Goal: Use online tool/utility

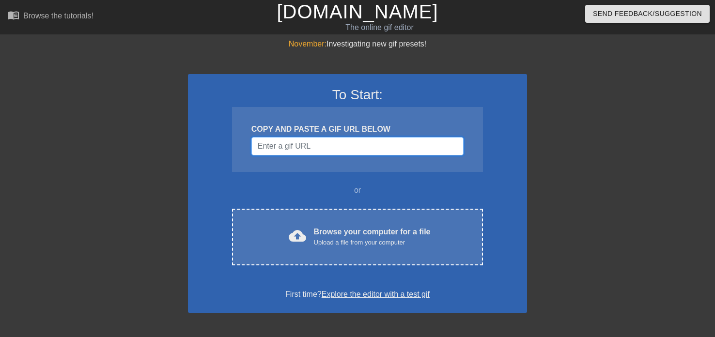
click at [354, 148] on input "Username" at bounding box center [357, 146] width 212 height 18
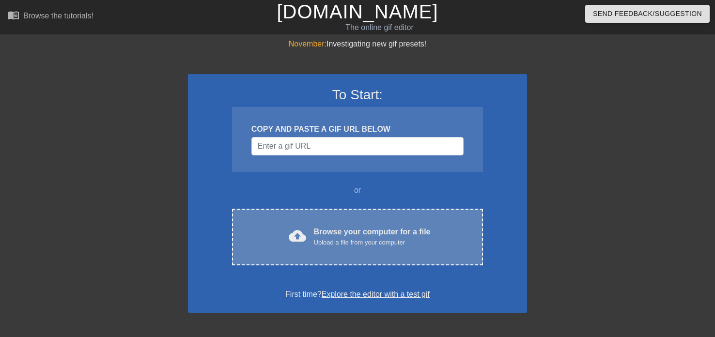
click at [354, 230] on div "Browse your computer for a file Upload a file from your computer" at bounding box center [372, 236] width 117 height 21
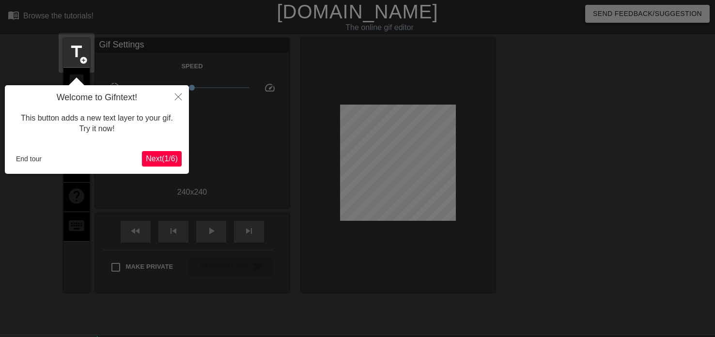
scroll to position [24, 0]
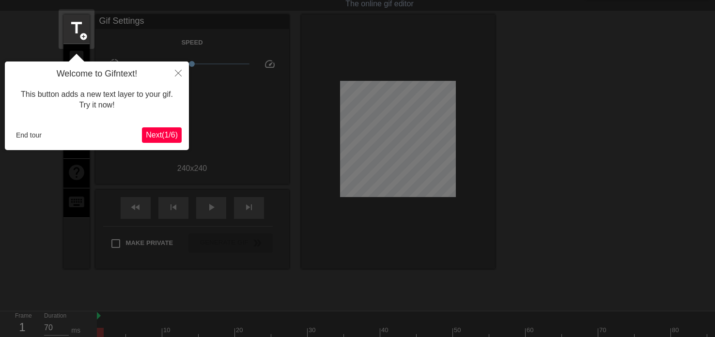
click at [173, 134] on span "Next ( 1 / 6 )" at bounding box center [162, 135] width 32 height 8
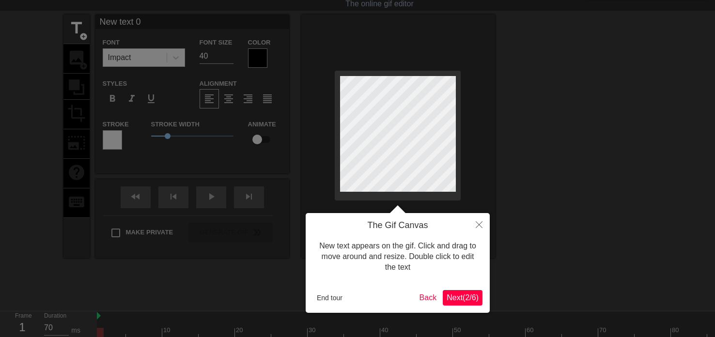
scroll to position [0, 0]
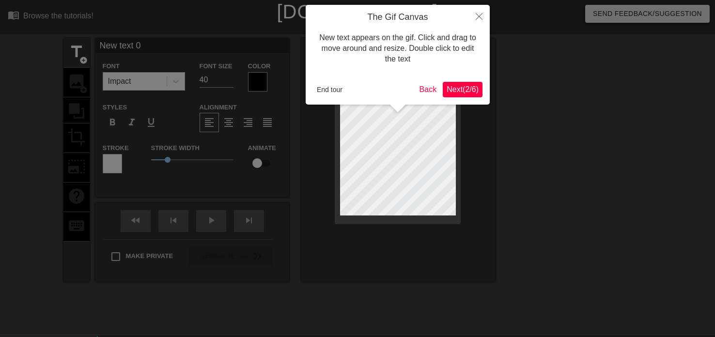
click at [469, 93] on span "Next ( 2 / 6 )" at bounding box center [463, 89] width 32 height 8
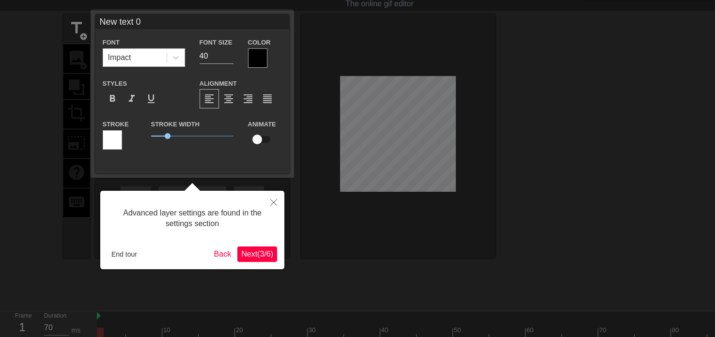
click at [260, 255] on span "Next ( 3 / 6 )" at bounding box center [257, 254] width 32 height 8
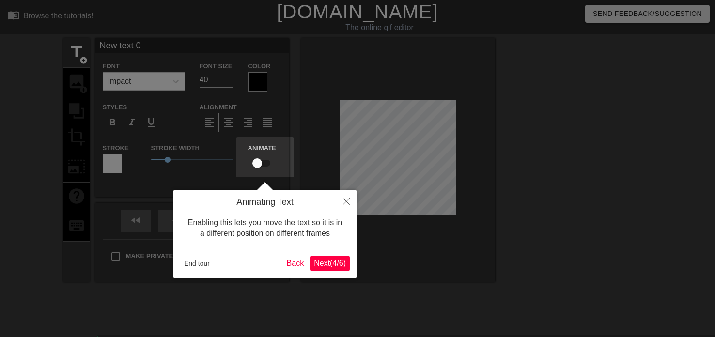
click at [330, 260] on span "Next ( 4 / 6 )" at bounding box center [330, 263] width 32 height 8
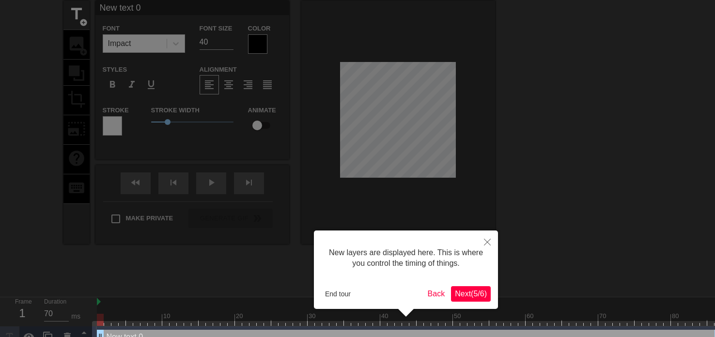
scroll to position [58, 0]
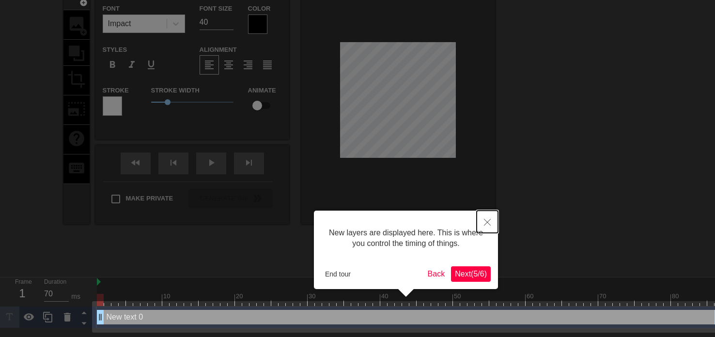
click at [486, 218] on button "Close" at bounding box center [487, 222] width 21 height 22
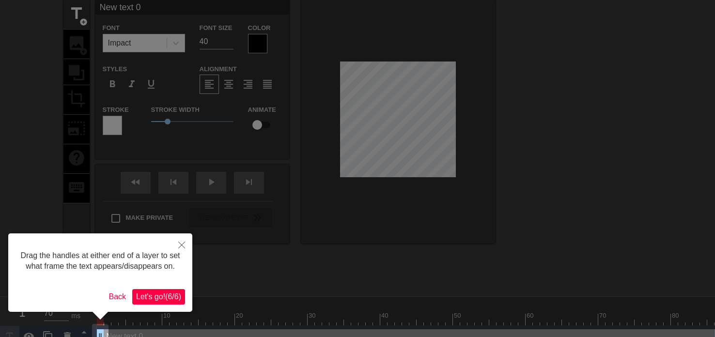
click at [485, 220] on div at bounding box center [357, 157] width 715 height 391
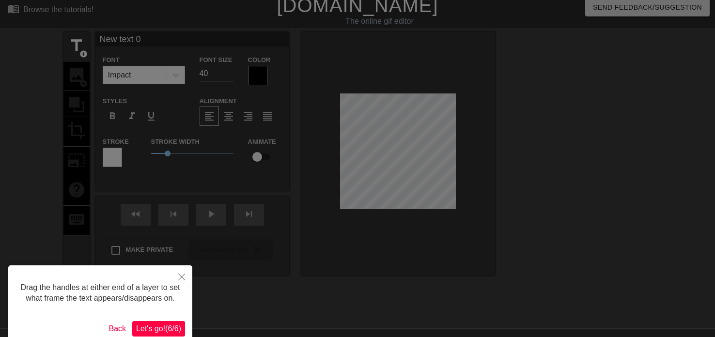
scroll to position [0, 0]
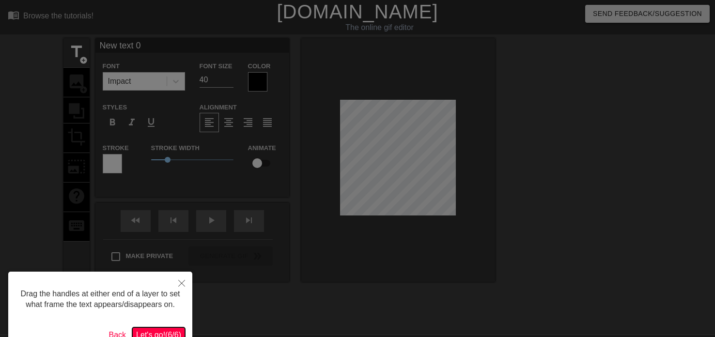
click at [173, 328] on button "Let's go! ( 6 / 6 )" at bounding box center [158, 336] width 53 height 16
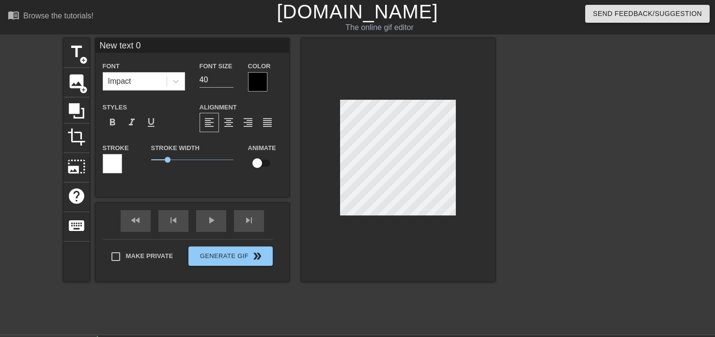
click at [197, 236] on div "title add_circle image add_circle crop photo_size_select_large help keyboard Ne…" at bounding box center [279, 160] width 432 height 244
drag, startPoint x: 167, startPoint y: 154, endPoint x: 161, endPoint y: 158, distance: 7.0
click at [161, 158] on div "Stroke Width 1" at bounding box center [192, 162] width 97 height 40
click at [168, 160] on span "1" at bounding box center [168, 160] width 6 height 6
click at [114, 122] on span "format_bold" at bounding box center [113, 123] width 12 height 12
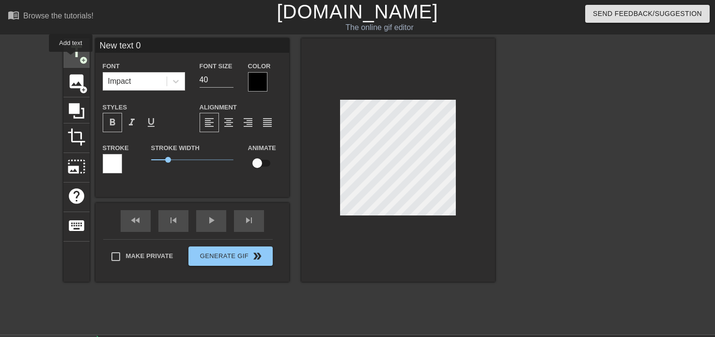
click at [71, 59] on span "title" at bounding box center [76, 52] width 18 height 18
type input "New text 1"
click at [467, 212] on div at bounding box center [398, 160] width 194 height 244
type input "N 1"
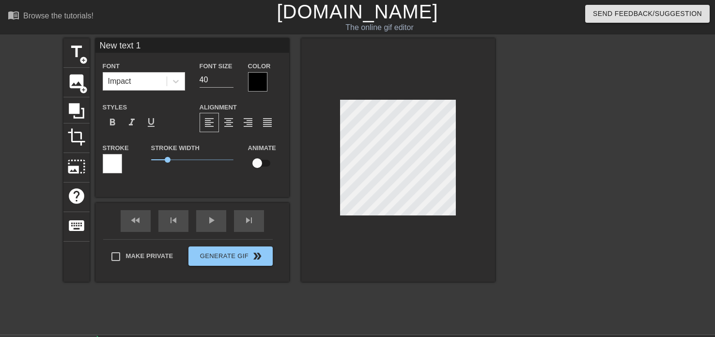
type textarea "N 1"
type input "1"
type textarea "1"
type input "Y 1"
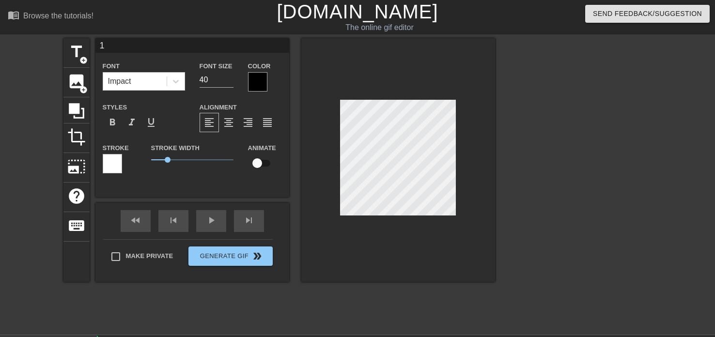
type textarea "Y 1"
type input "Yu 1"
type textarea "Yu 1"
type input "Yua 1"
type textarea "Yuan 1"
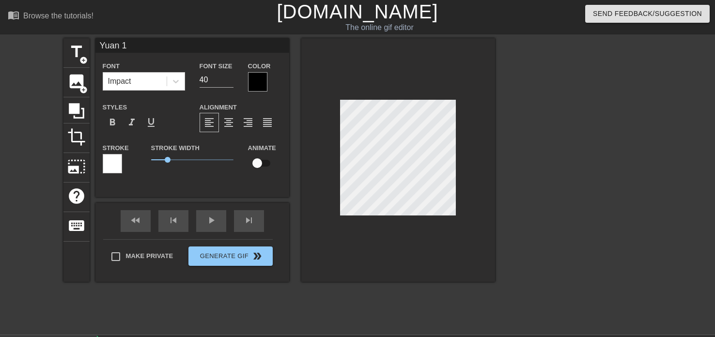
type input "Yuany 1"
type textarea "Yuany 1"
type input "Yuanyu 1"
type textarea "Yuanyu 1"
type input "Yuanyun 1"
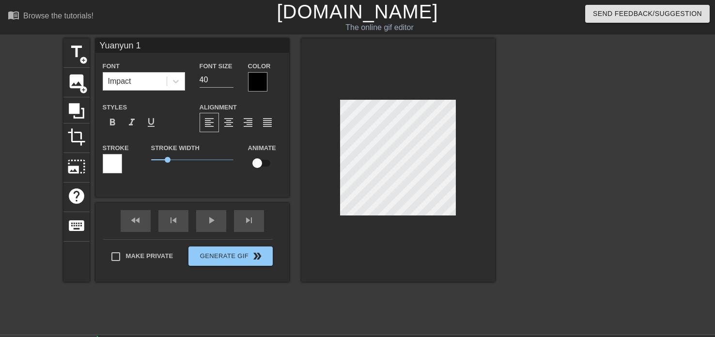
scroll to position [0, 1]
type textarea "Yuanyun 1"
drag, startPoint x: 167, startPoint y: 157, endPoint x: 194, endPoint y: 180, distance: 36.1
click at [194, 180] on div "Stroke Width 2.65" at bounding box center [192, 162] width 97 height 40
drag, startPoint x: 195, startPoint y: 158, endPoint x: 251, endPoint y: 169, distance: 57.2
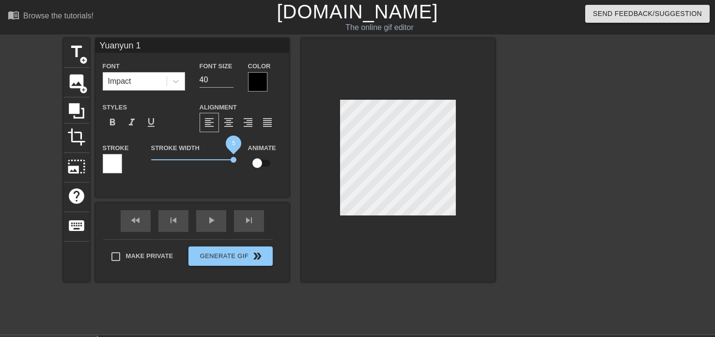
click at [251, 169] on div "Stroke Stroke Width 5 Animate" at bounding box center [192, 162] width 194 height 40
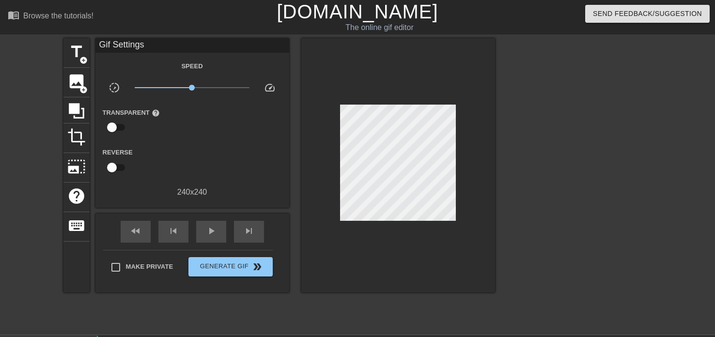
click at [457, 209] on div at bounding box center [398, 165] width 194 height 254
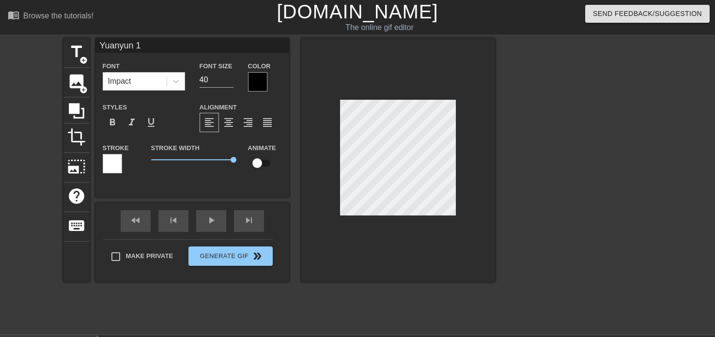
click at [446, 216] on div at bounding box center [398, 160] width 194 height 244
type input "[PERSON_NAME]"
type textarea "[PERSON_NAME]"
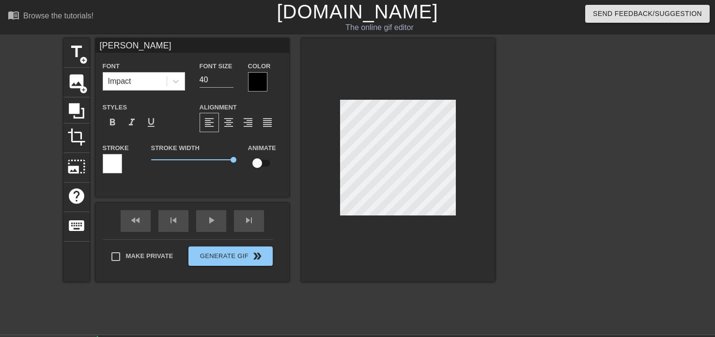
type input "[PERSON_NAME] :"
type textarea "[PERSON_NAME] :"
type input "Yuanyun :D"
type textarea "Yuanyun :D"
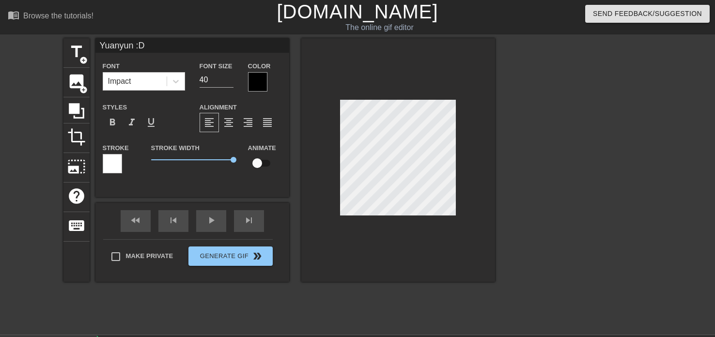
click at [564, 224] on div at bounding box center [579, 183] width 145 height 291
click at [571, 207] on div at bounding box center [579, 183] width 145 height 291
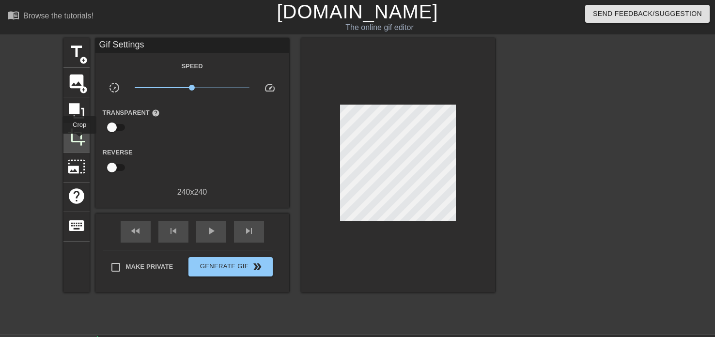
drag, startPoint x: 115, startPoint y: 130, endPoint x: 70, endPoint y: 144, distance: 47.5
click at [70, 144] on div "title add_circle image add_circle crop photo_size_select_large help keyboard Gi…" at bounding box center [279, 165] width 432 height 254
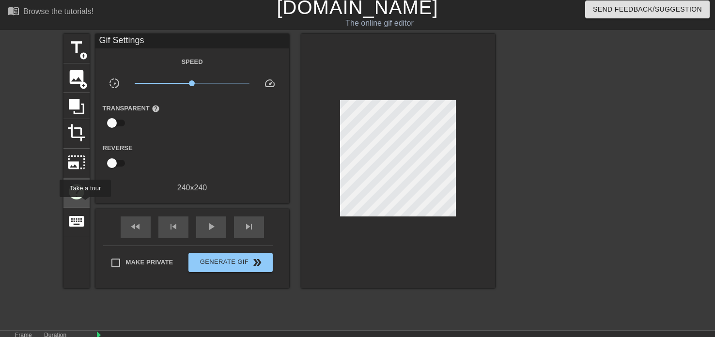
click at [83, 203] on div "help" at bounding box center [76, 193] width 26 height 30
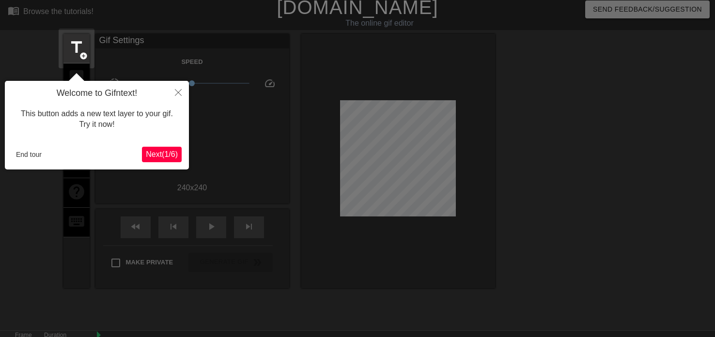
scroll to position [24, 0]
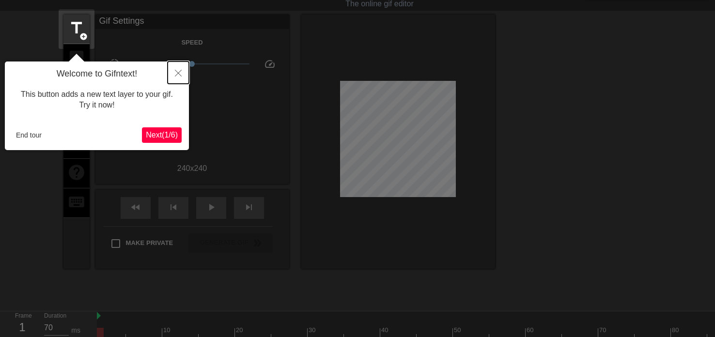
click at [177, 80] on button "Close" at bounding box center [178, 73] width 21 height 22
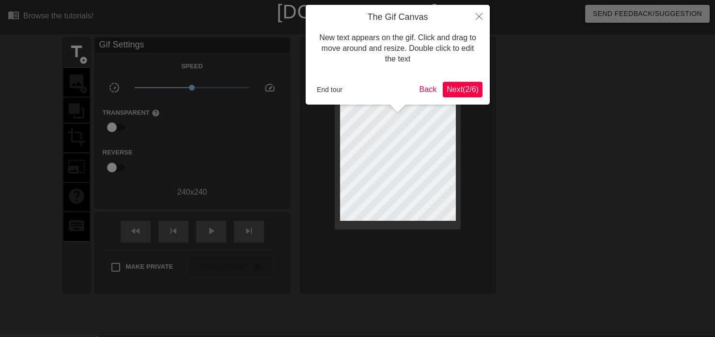
click at [460, 95] on button "Next ( 2 / 6 )" at bounding box center [463, 90] width 40 height 16
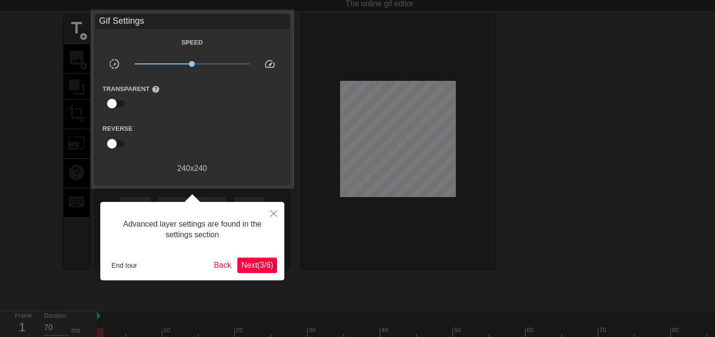
click at [258, 258] on div "Advanced layer settings are found in the settings section End tour Back Next ( …" at bounding box center [192, 241] width 184 height 78
click at [262, 264] on span "Next ( 3 / 6 )" at bounding box center [257, 265] width 32 height 8
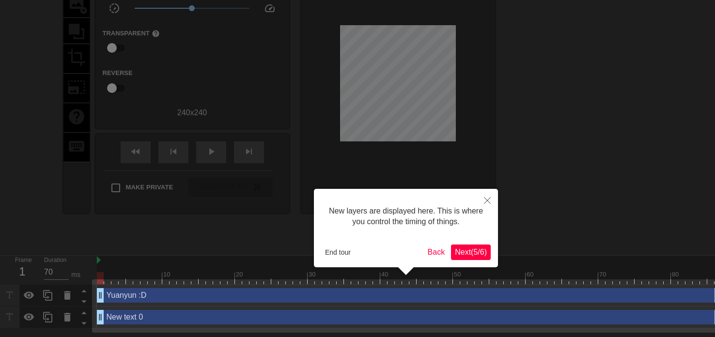
click at [470, 252] on span "Next ( 5 / 6 )" at bounding box center [471, 252] width 32 height 8
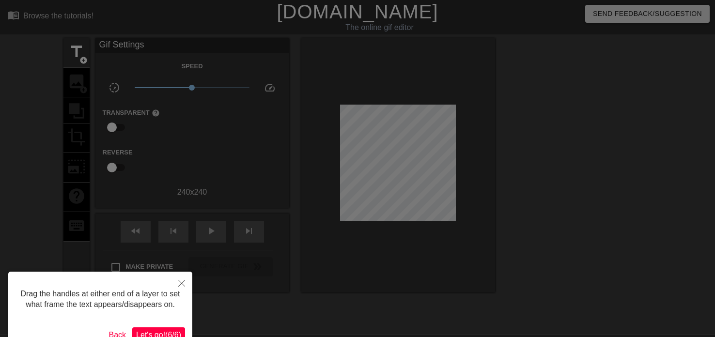
scroll to position [0, 0]
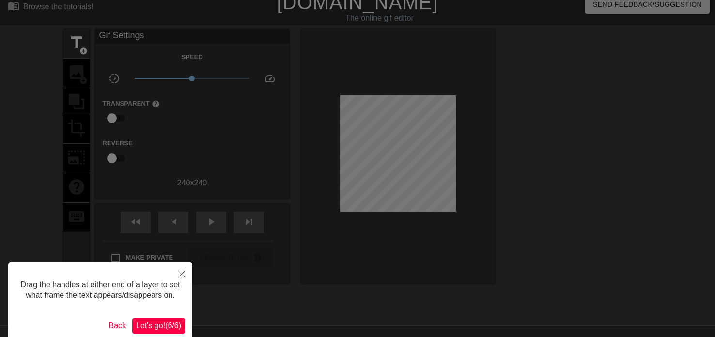
click at [166, 323] on span "Let's go! ( 6 / 6 )" at bounding box center [158, 326] width 45 height 8
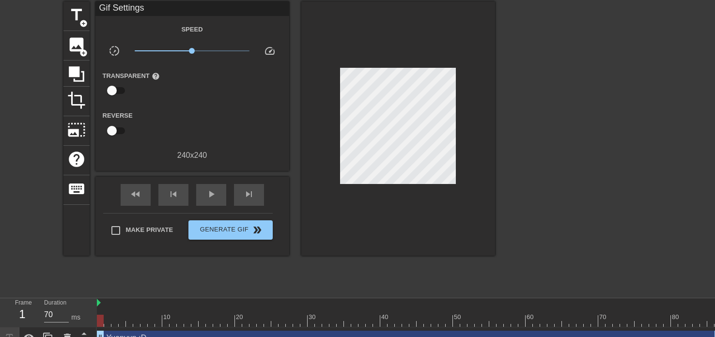
scroll to position [37, 0]
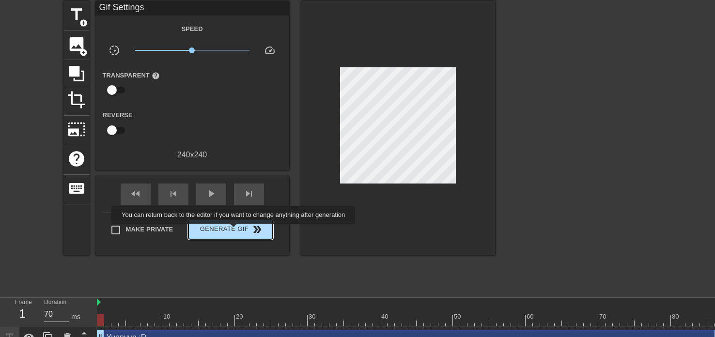
click at [234, 231] on span "Generate Gif double_arrow" at bounding box center [230, 230] width 76 height 12
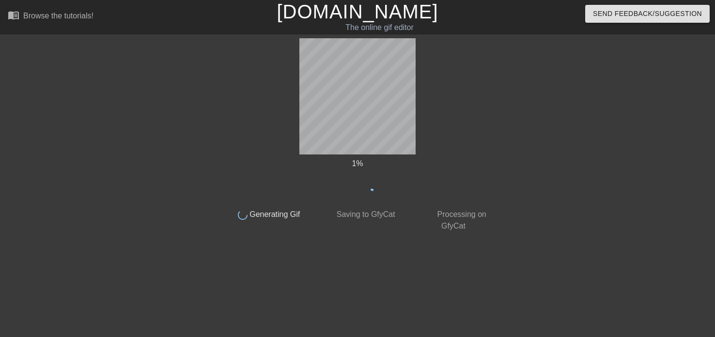
scroll to position [0, 0]
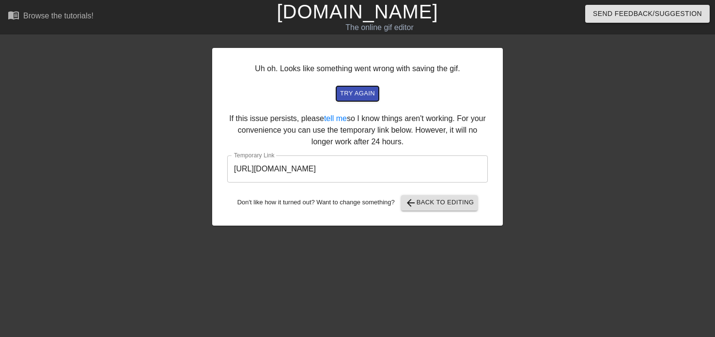
click at [372, 95] on span "try again" at bounding box center [357, 93] width 35 height 11
